Goal: Transaction & Acquisition: Purchase product/service

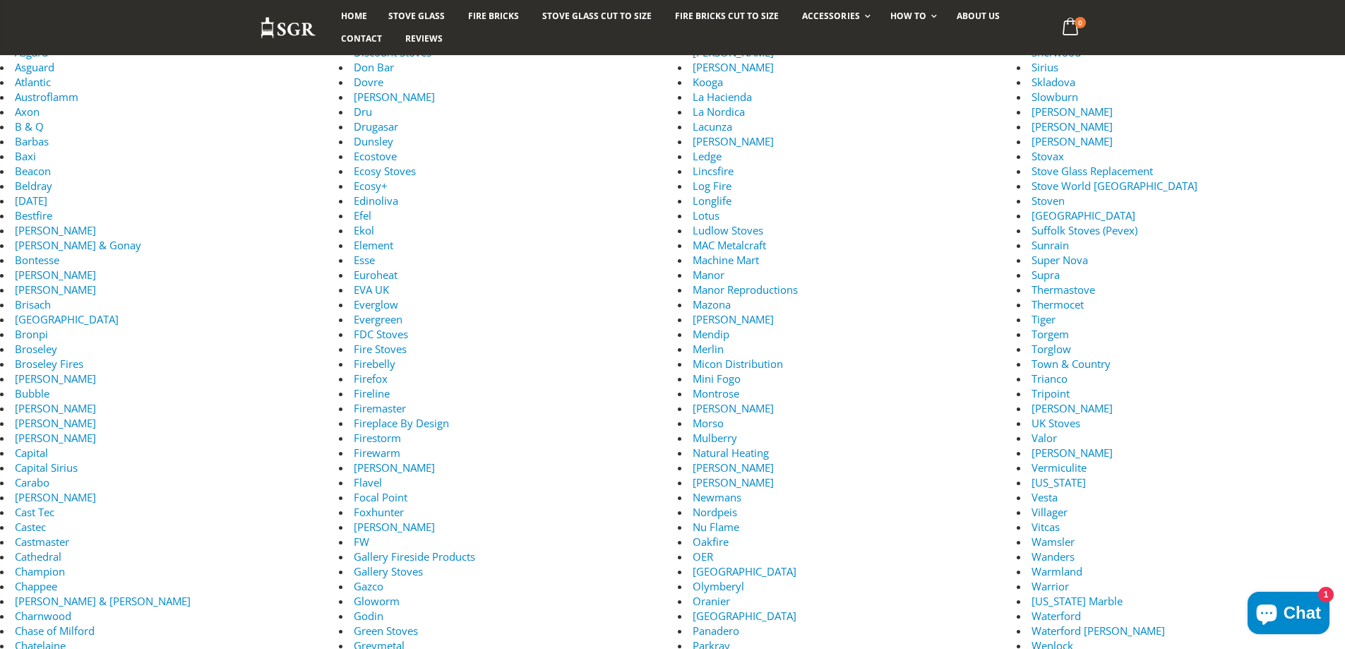
scroll to position [353, 0]
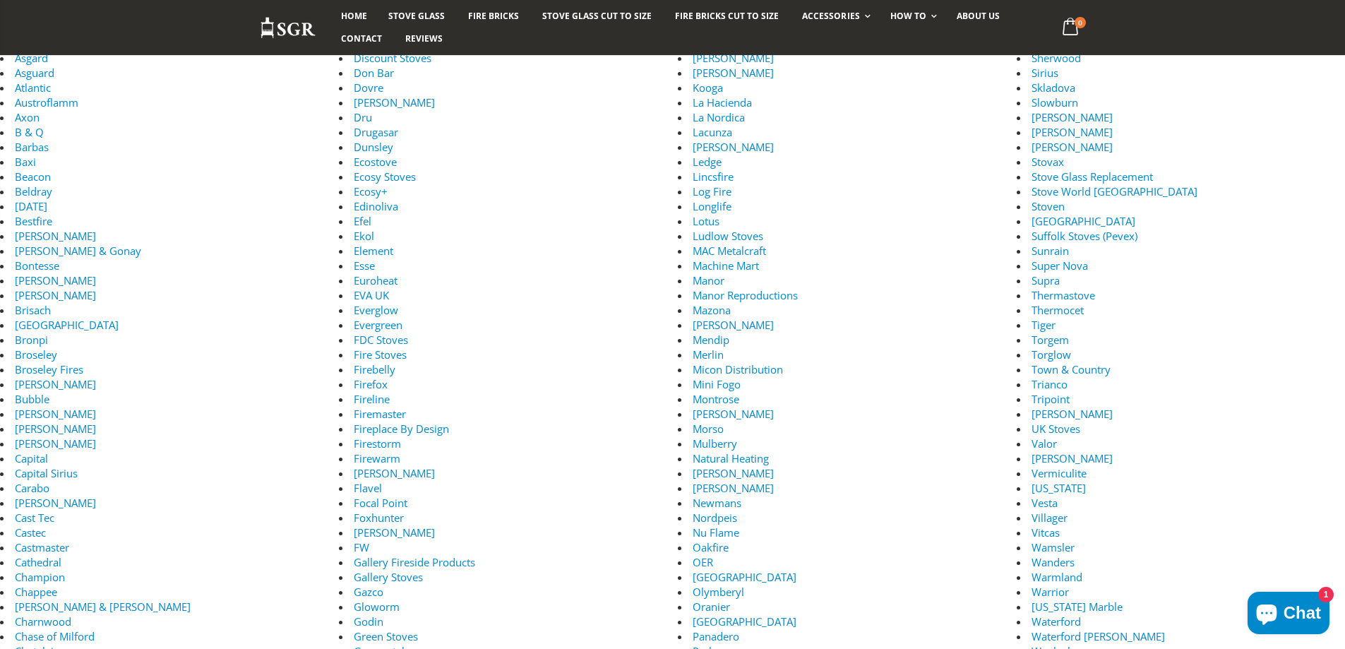
click at [18, 253] on link "Bodart & Gonay" at bounding box center [78, 251] width 126 height 14
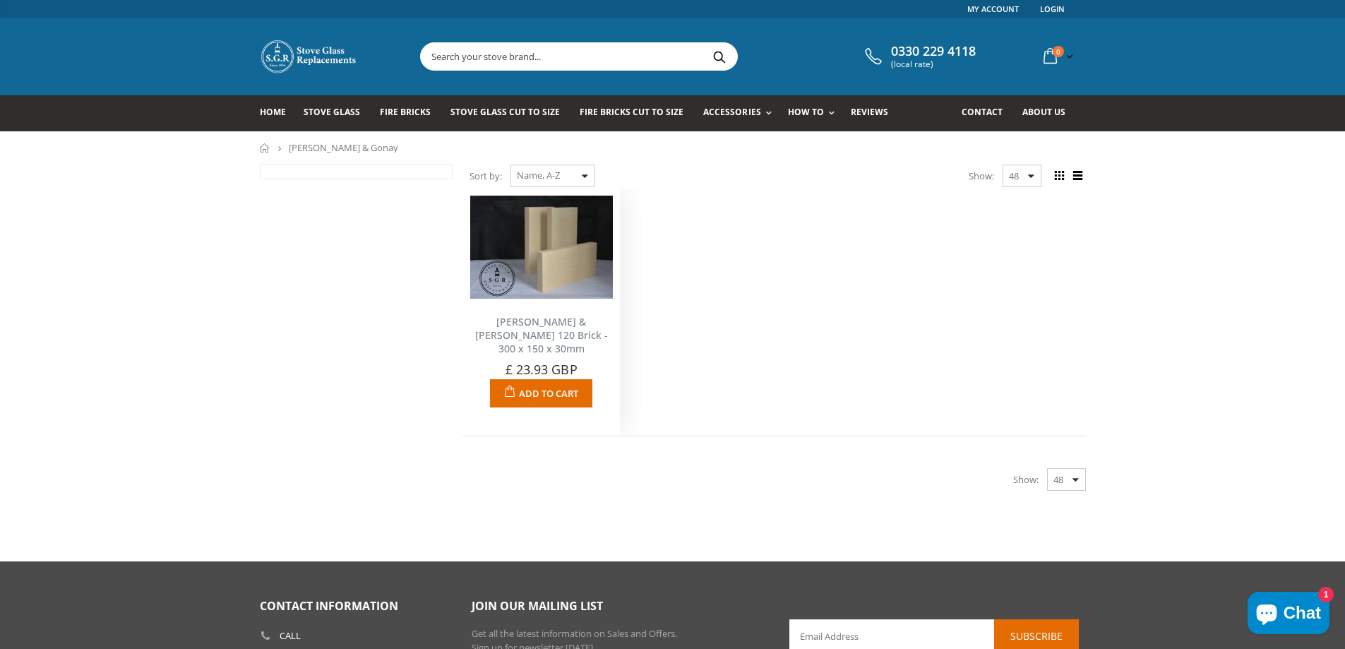
click at [589, 274] on img at bounding box center [541, 247] width 143 height 103
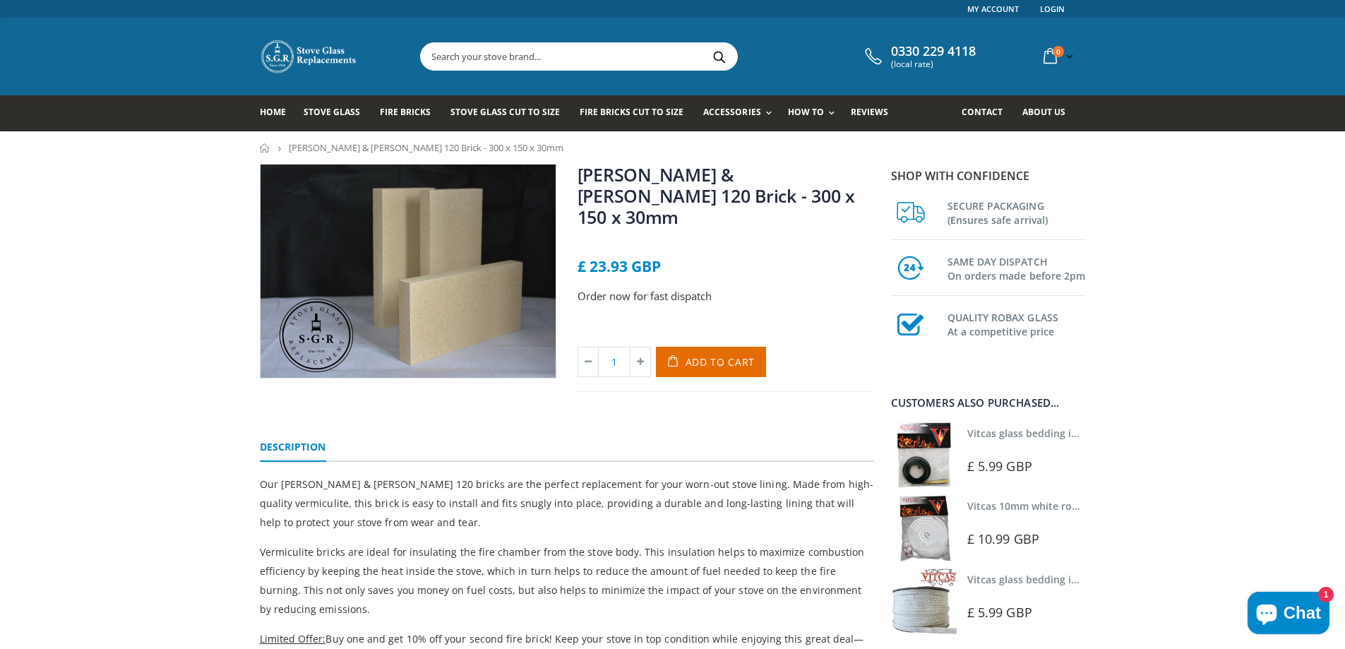
click at [652, 179] on link "[PERSON_NAME] & [PERSON_NAME] 120 Brick - 300 x 150 x 30mm" at bounding box center [716, 195] width 277 height 66
